Goal: Transaction & Acquisition: Purchase product/service

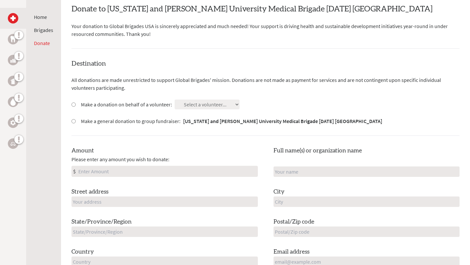
scroll to position [131, 0]
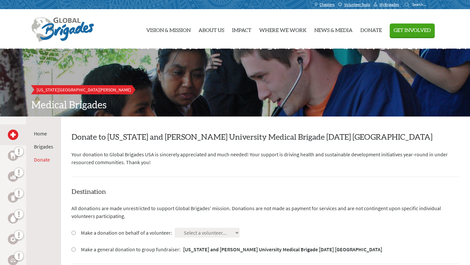
click at [73, 231] on input "Make a donation on behalf of a volunteer:" at bounding box center [73, 233] width 4 height 4
radio input "true"
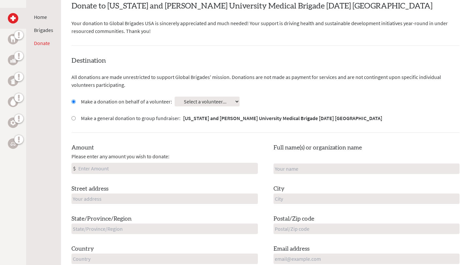
click at [202, 101] on select "Select a volunteer... Quinn McGuinness" at bounding box center [207, 102] width 65 height 10
select select "E9F4D7AD-83A2-11F0-9E6E-42010A400005"
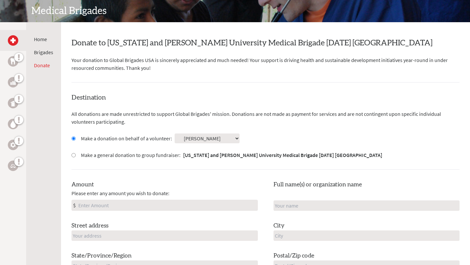
scroll to position [0, 0]
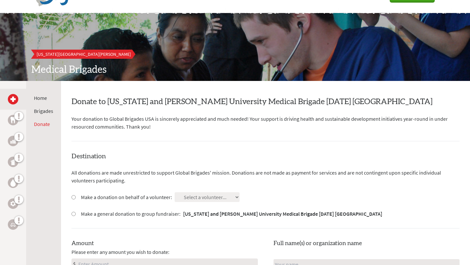
click at [14, 120] on icon at bounding box center [14, 116] width 0 height 10
